Goal: Task Accomplishment & Management: Manage account settings

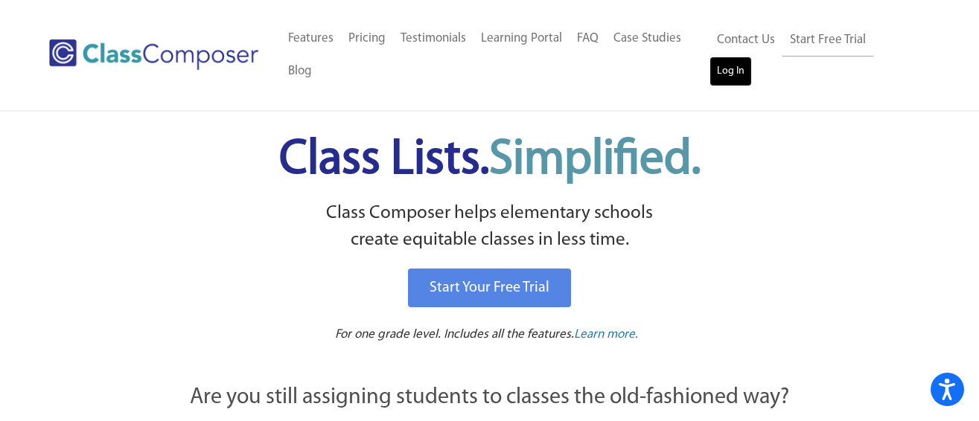
click at [736, 64] on link "Log In" at bounding box center [730, 72] width 42 height 30
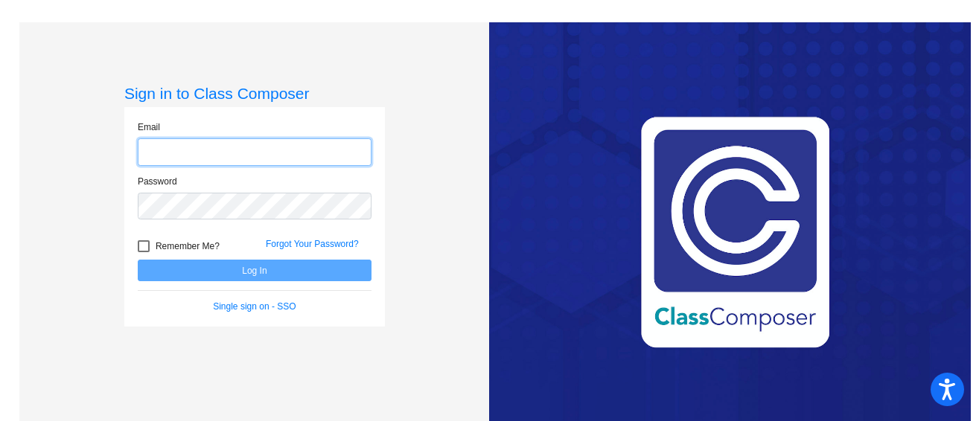
click at [224, 152] on input "email" at bounding box center [255, 152] width 234 height 28
type input "ahenrie@earlylightacademy.org"
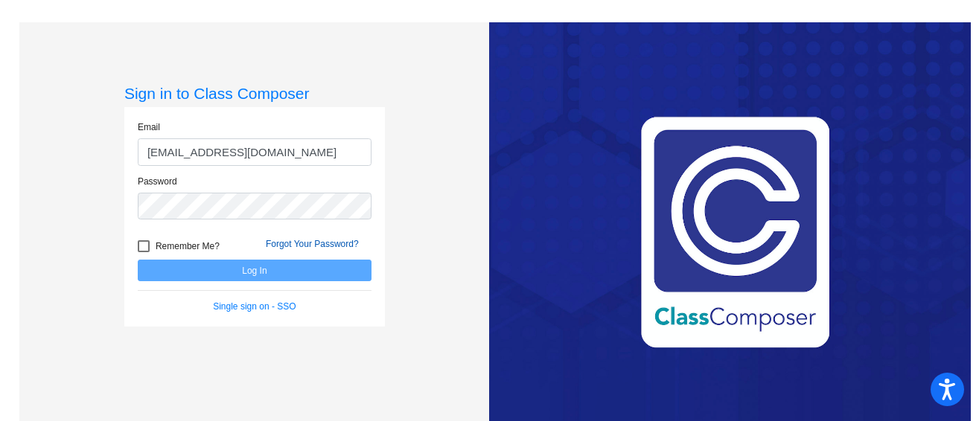
click at [310, 243] on link "Forgot Your Password?" at bounding box center [312, 244] width 93 height 10
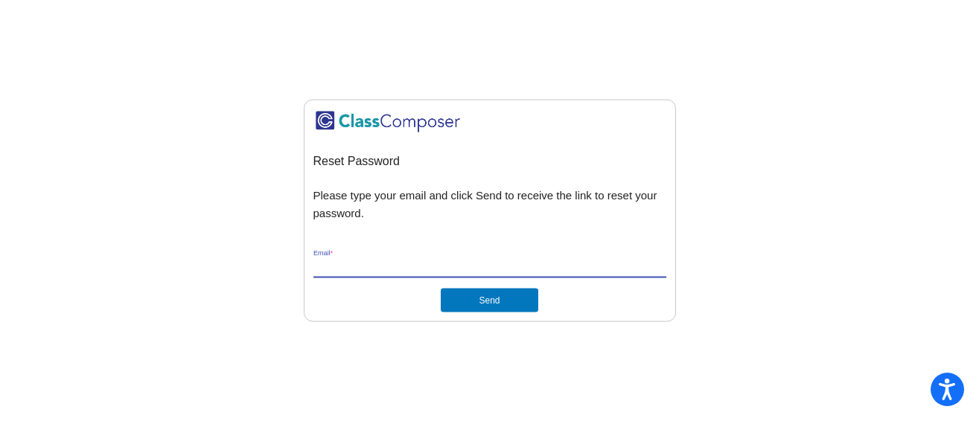
click at [466, 265] on input "Email *" at bounding box center [489, 266] width 353 height 13
type input "ahenrie@earlylightacademy.org"
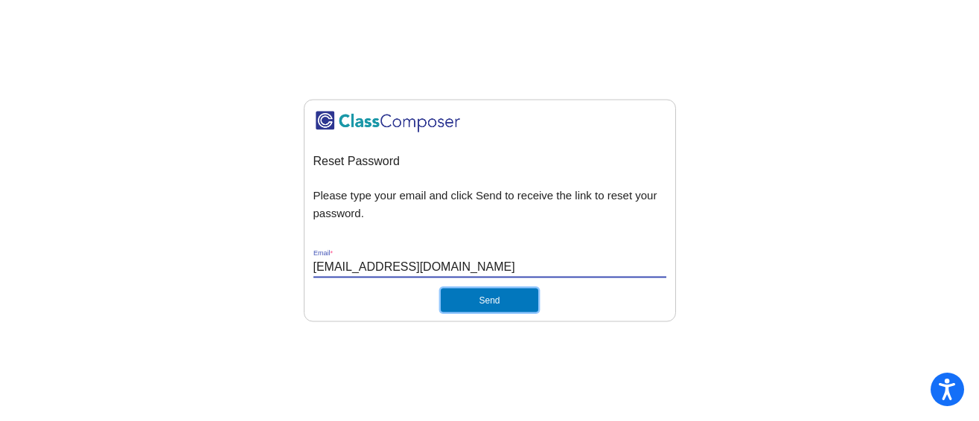
click at [471, 296] on button "Send" at bounding box center [489, 300] width 97 height 24
